Goal: Information Seeking & Learning: Learn about a topic

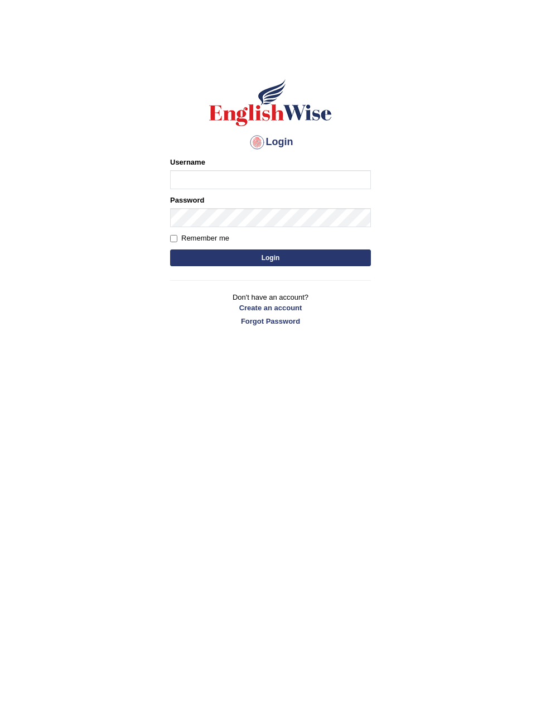
click at [189, 182] on input "Username" at bounding box center [270, 179] width 201 height 19
type input "Arjun12"
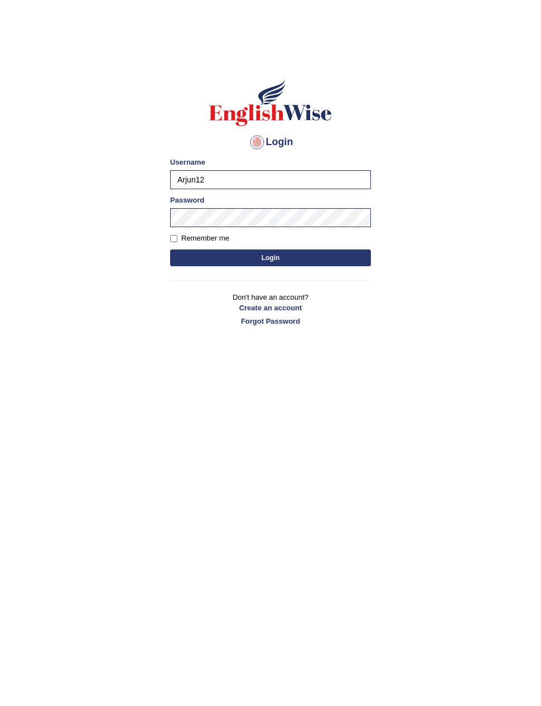
click at [195, 249] on button "Login" at bounding box center [270, 257] width 201 height 17
click at [203, 266] on button "Login" at bounding box center [270, 257] width 201 height 17
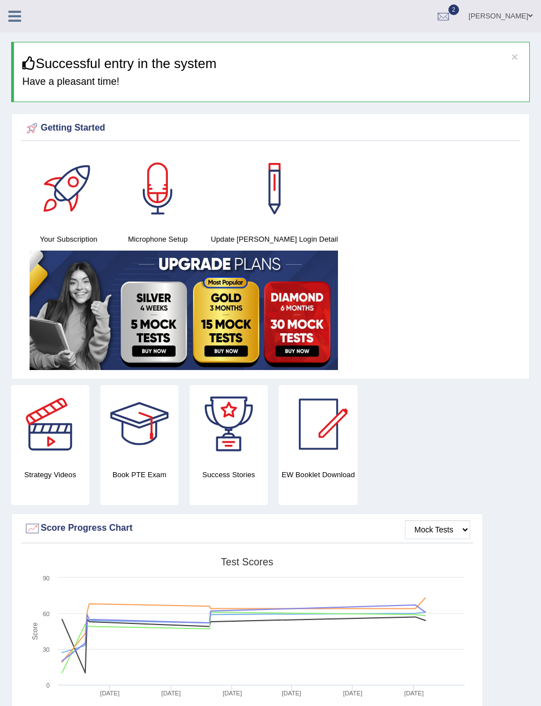
click at [16, 21] on icon at bounding box center [14, 16] width 13 height 15
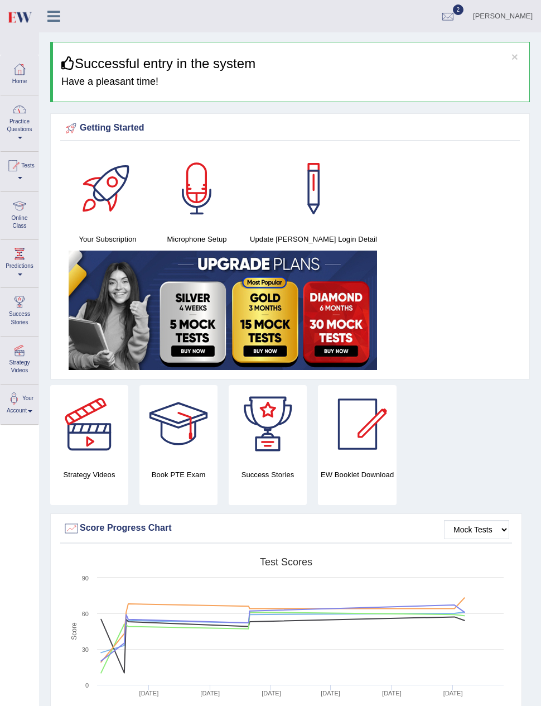
click at [15, 109] on div at bounding box center [19, 109] width 17 height 17
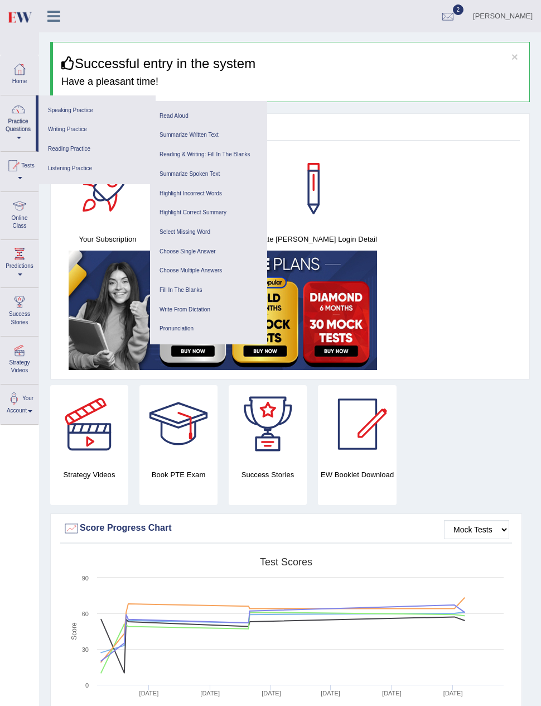
click at [59, 113] on link "Speaking Practice" at bounding box center [97, 111] width 106 height 20
click at [68, 108] on link "Speaking Practice" at bounding box center [97, 111] width 106 height 20
click at [170, 119] on link "Read Aloud" at bounding box center [209, 117] width 106 height 20
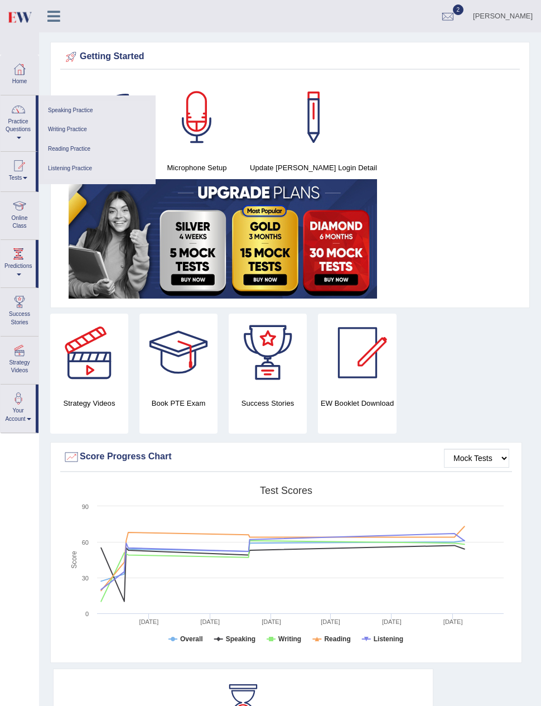
click at [56, 105] on link "Speaking Practice" at bounding box center [97, 111] width 106 height 20
click at [17, 131] on link "Practice Questions" at bounding box center [18, 121] width 35 height 52
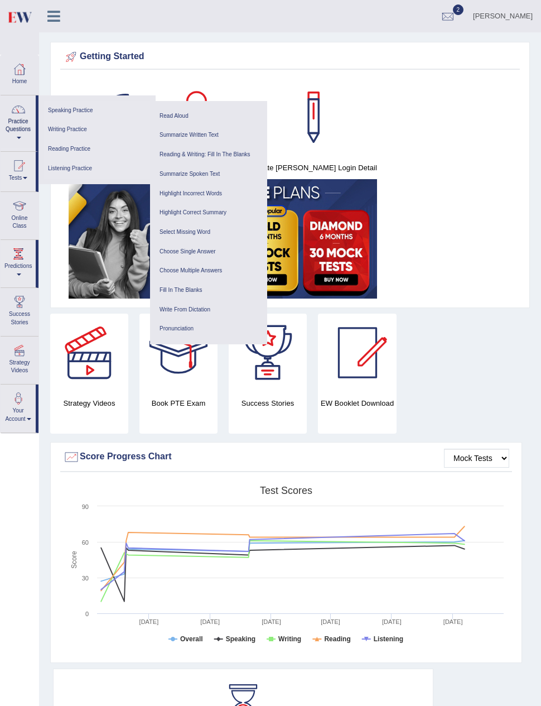
click at [53, 147] on link "Reading Practice" at bounding box center [97, 149] width 106 height 20
click at [57, 127] on link "Writing Practice" at bounding box center [97, 130] width 106 height 20
click at [63, 110] on link "Speaking Practice" at bounding box center [97, 111] width 106 height 20
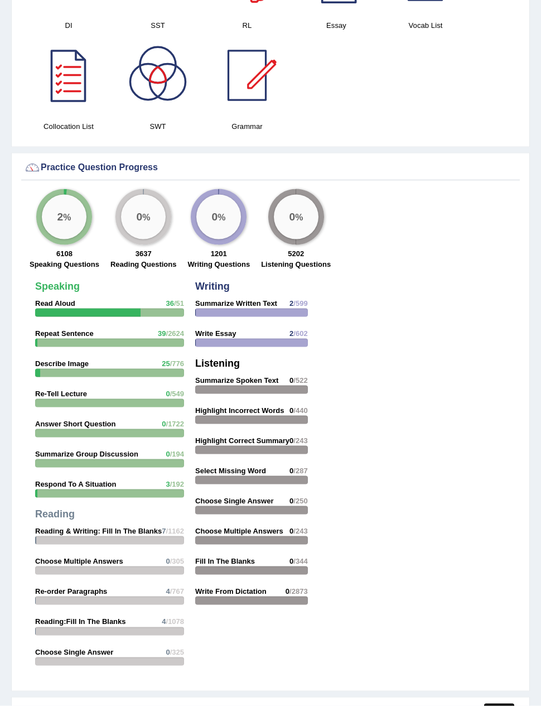
scroll to position [1126, 0]
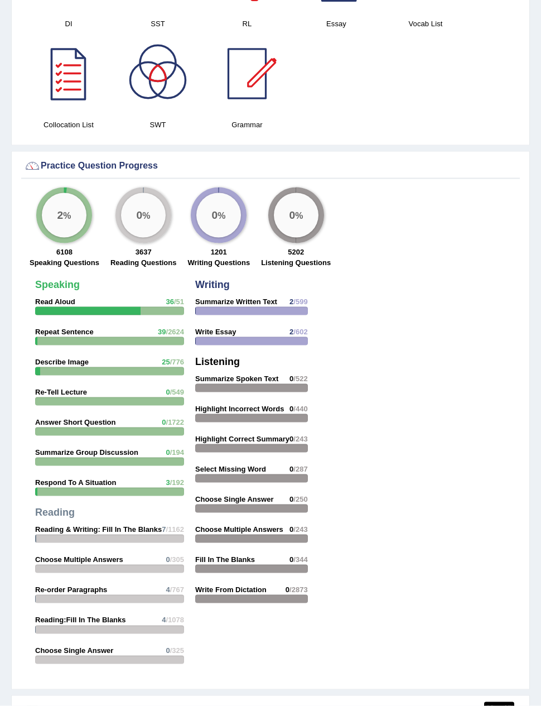
click at [50, 335] on div "Speaking Read Aloud 36 /51 Repeat Sentence 39 /2624 Describe Image 25 /776 Re-T…" at bounding box center [110, 474] width 160 height 401
click at [53, 329] on strong "Repeat Sentence" at bounding box center [64, 331] width 59 height 8
click at [50, 327] on strong "Repeat Sentence" at bounding box center [64, 331] width 59 height 8
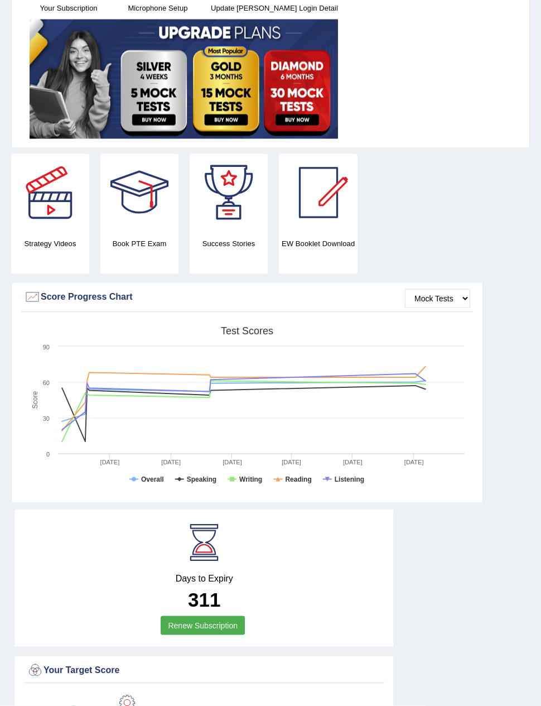
scroll to position [0, 0]
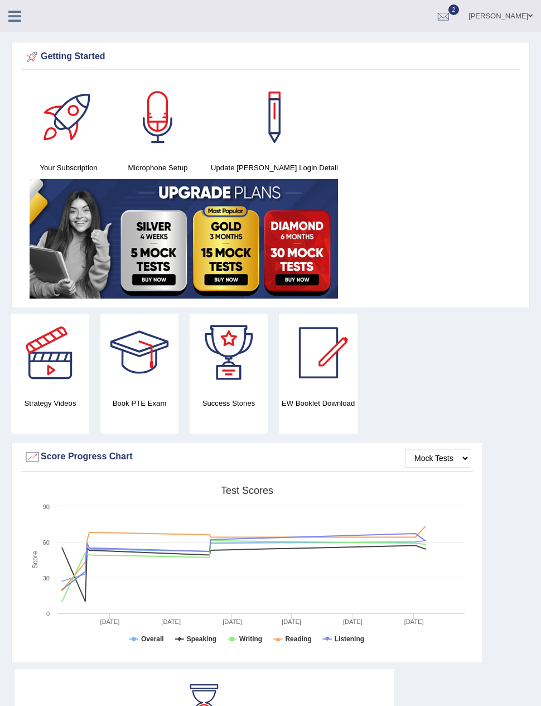
click at [22, 16] on link at bounding box center [15, 15] width 30 height 17
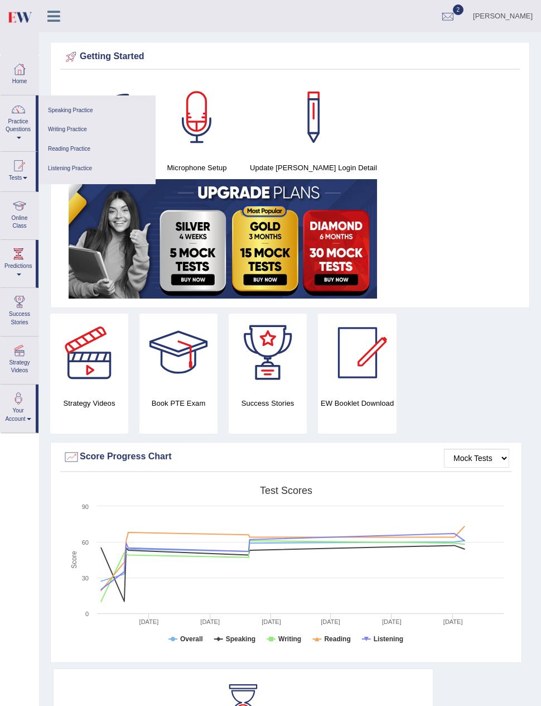
click at [62, 110] on link "Speaking Practice" at bounding box center [97, 111] width 106 height 20
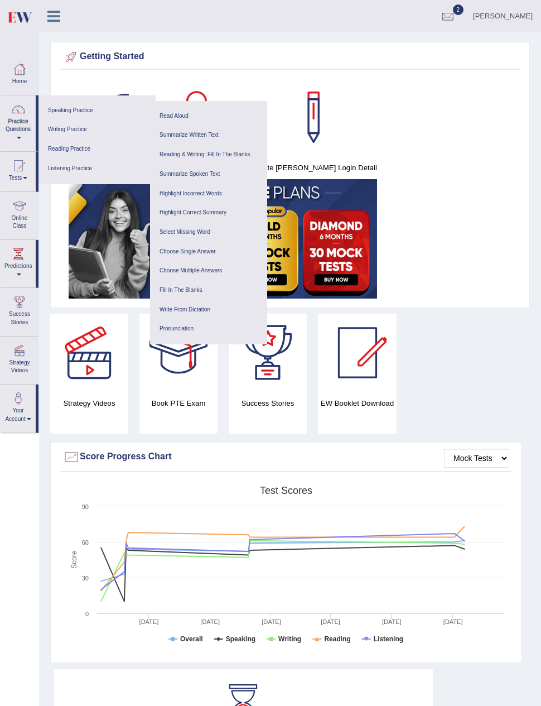
click at [61, 128] on link "Writing Practice" at bounding box center [97, 130] width 106 height 20
click at [170, 228] on link "Select Missing Word" at bounding box center [209, 233] width 106 height 20
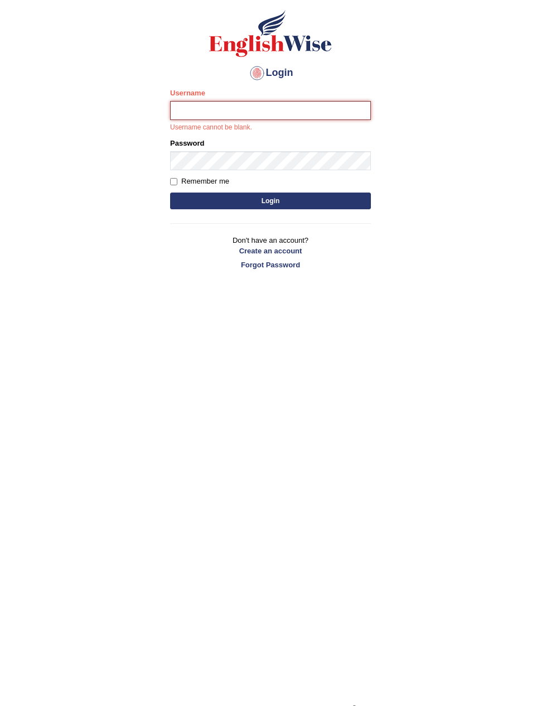
type input "Arjun12"
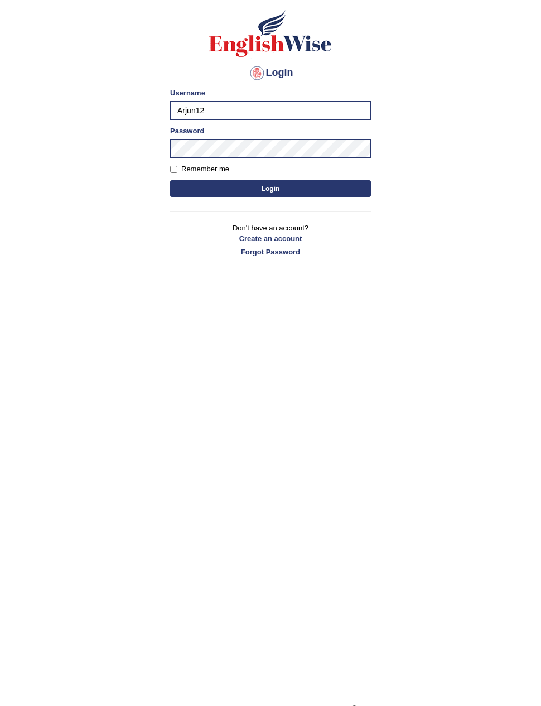
click at [193, 195] on button "Login" at bounding box center [270, 188] width 201 height 17
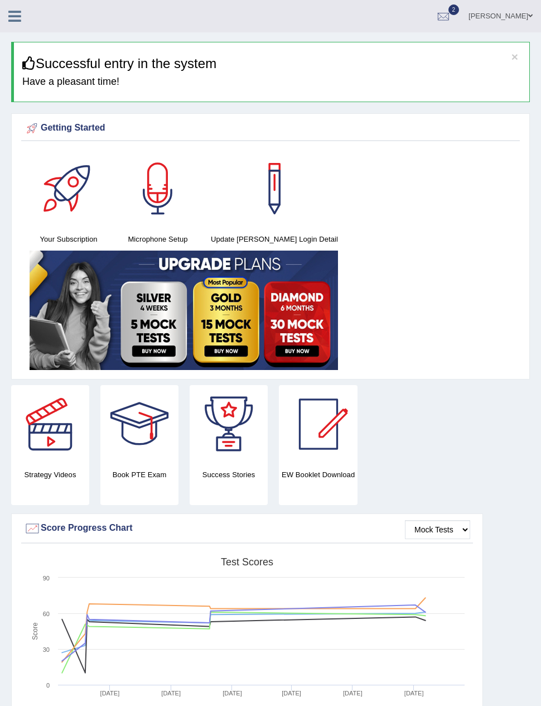
click at [16, 22] on icon at bounding box center [14, 16] width 13 height 15
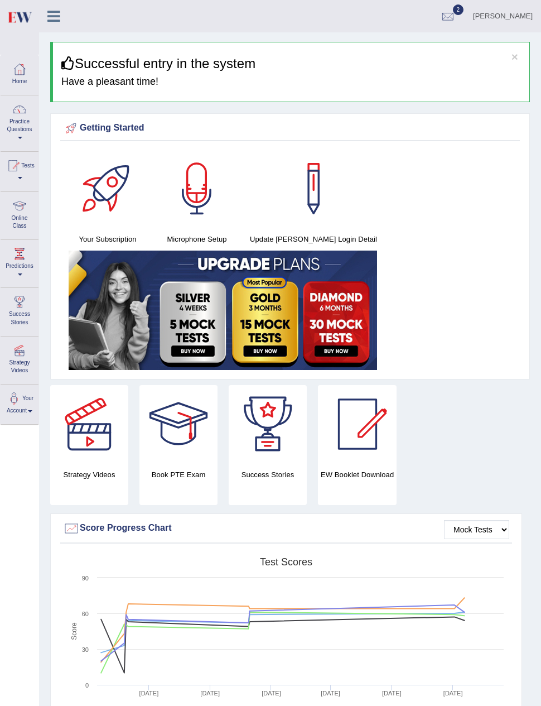
click at [16, 127] on link "Practice Questions" at bounding box center [20, 121] width 38 height 52
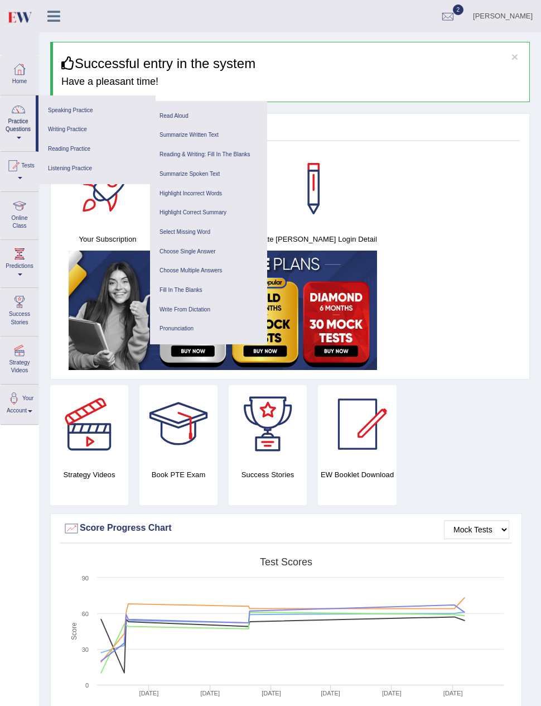
click at [68, 152] on link "Reading Practice" at bounding box center [97, 149] width 106 height 20
click at [54, 132] on link "Writing Practice" at bounding box center [97, 130] width 106 height 20
click at [64, 116] on link "Speaking Practice" at bounding box center [97, 111] width 106 height 20
click at [170, 146] on link "Reading & Writing: Fill In The Blanks" at bounding box center [209, 155] width 106 height 20
